Goal: Find contact information: Find contact information

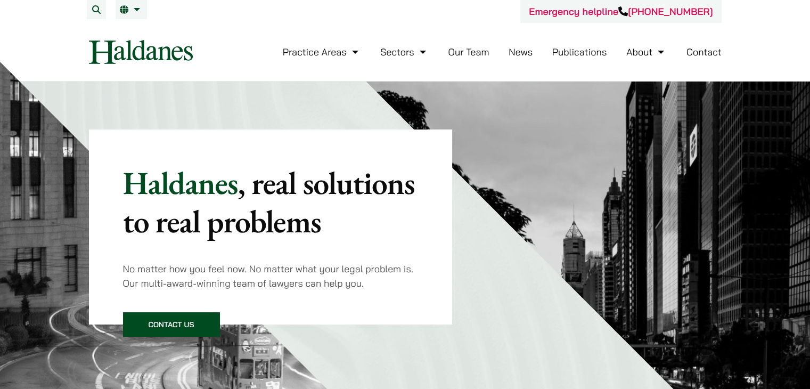
click at [704, 52] on link "Contact" at bounding box center [703, 52] width 35 height 12
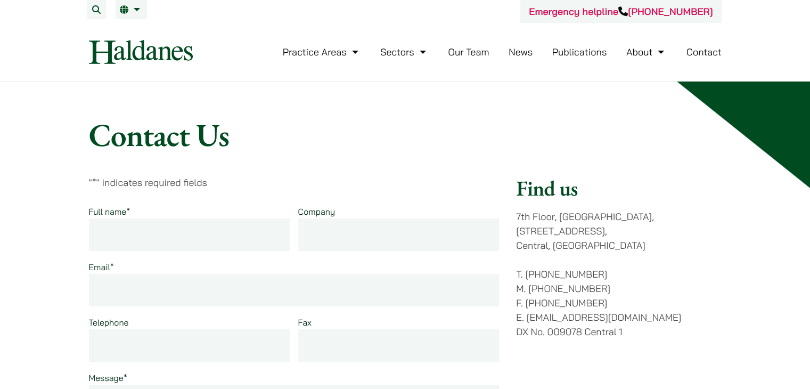
click at [464, 53] on link "Our Team" at bounding box center [468, 52] width 41 height 12
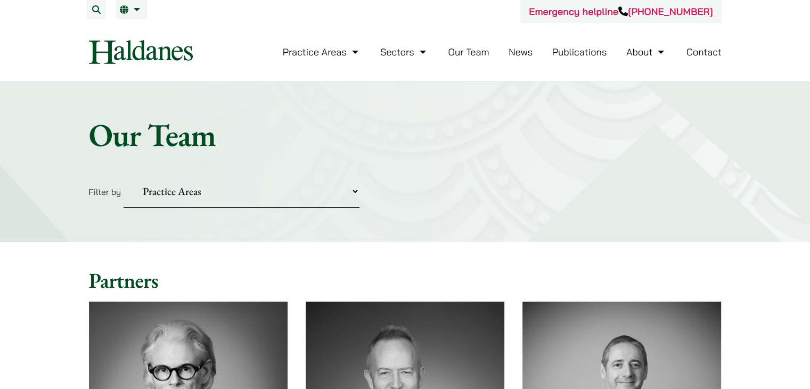
click at [192, 198] on select "Practice Areas Antitrust and Competition Civil Litigation & Dispute Resolution …" at bounding box center [242, 191] width 236 height 32
select select "civil-litigation-dispute-resolution"
click at [124, 175] on select "Practice Areas Antitrust and Competition Civil Litigation & Dispute Resolution …" at bounding box center [242, 191] width 236 height 32
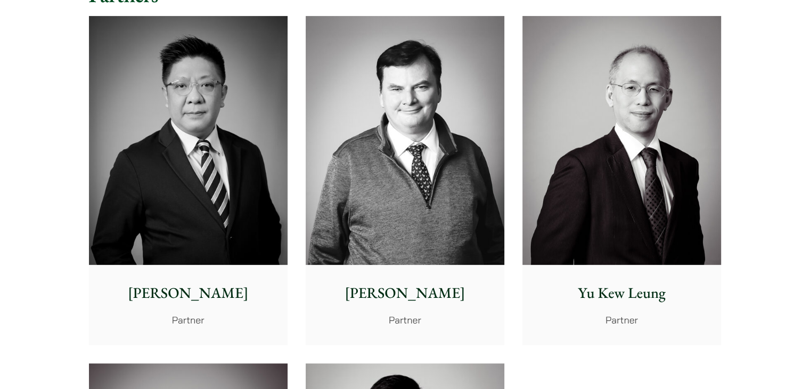
scroll to position [266, 0]
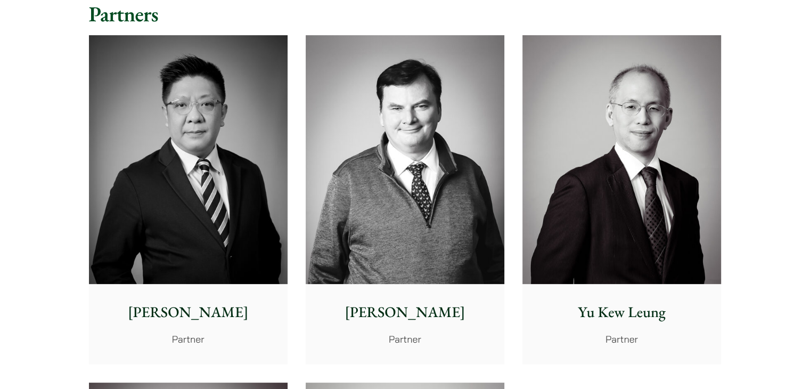
click at [623, 314] on p "Yu Kew Leung" at bounding box center [622, 312] width 182 height 22
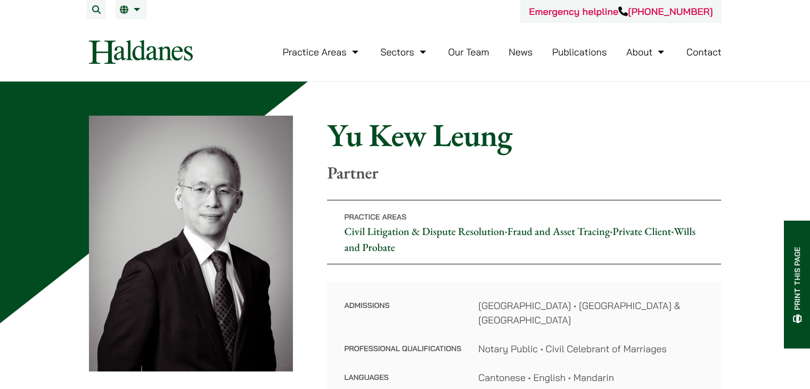
click at [696, 52] on link "Contact" at bounding box center [703, 52] width 35 height 12
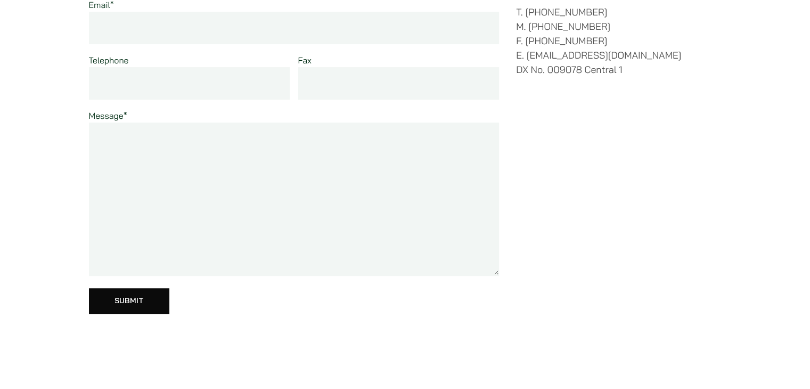
scroll to position [266, 0]
